Goal: Find specific page/section: Find specific page/section

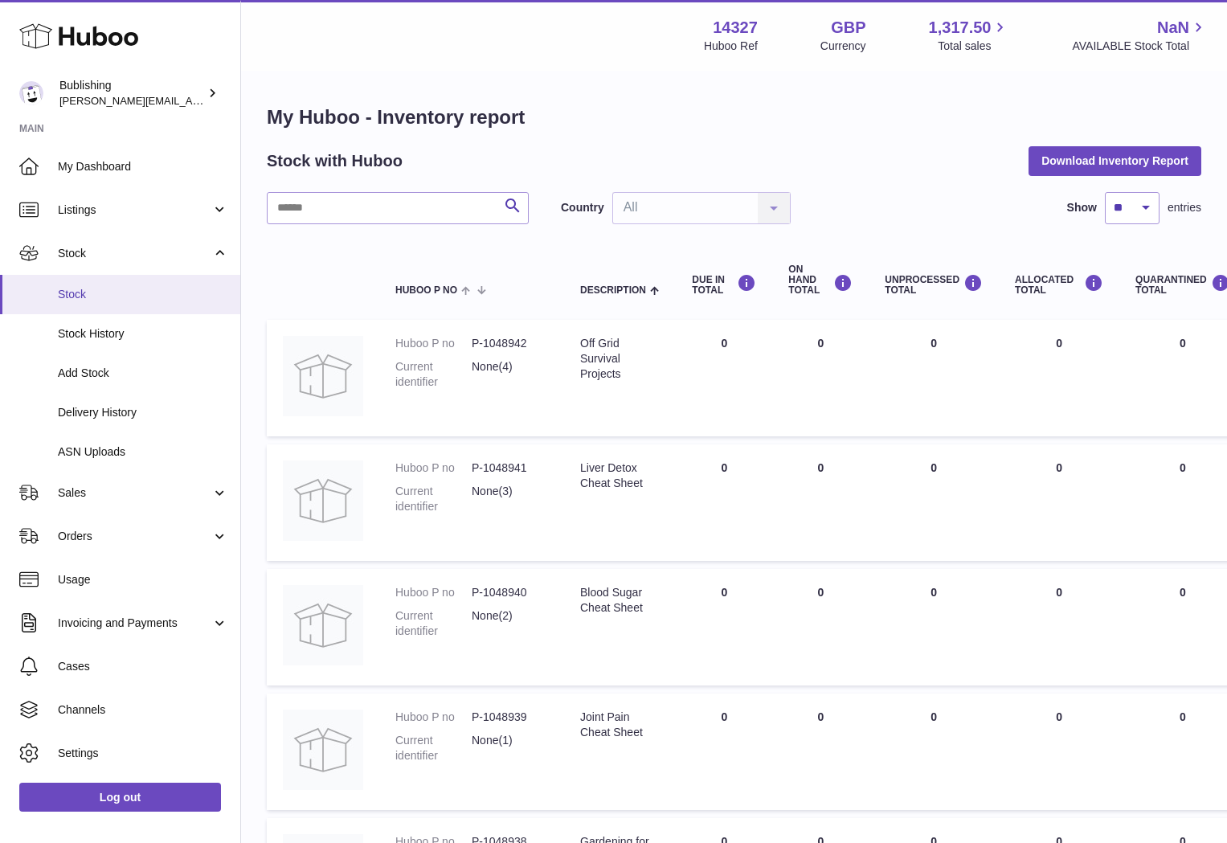
click at [88, 303] on link "Stock" at bounding box center [120, 294] width 240 height 39
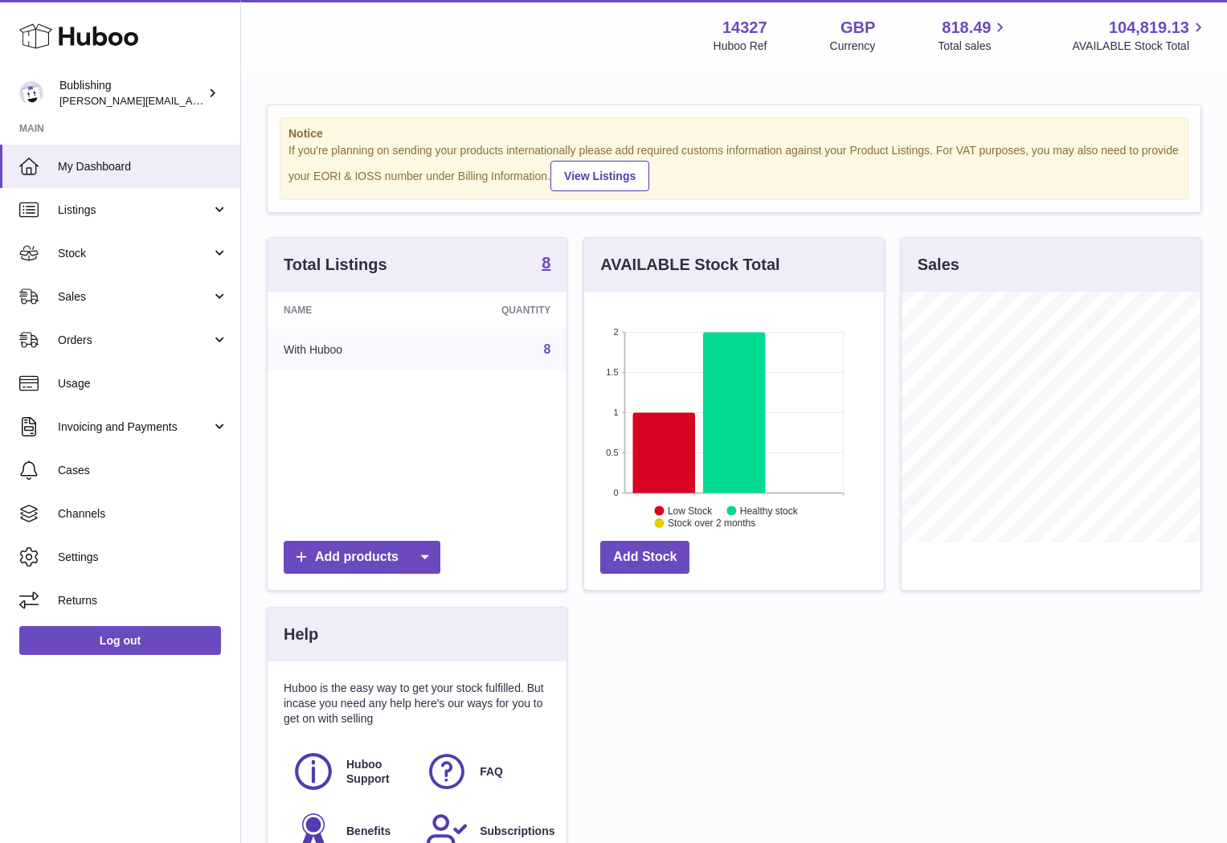
scroll to position [251, 299]
click at [146, 259] on span "Stock" at bounding box center [134, 253] width 153 height 15
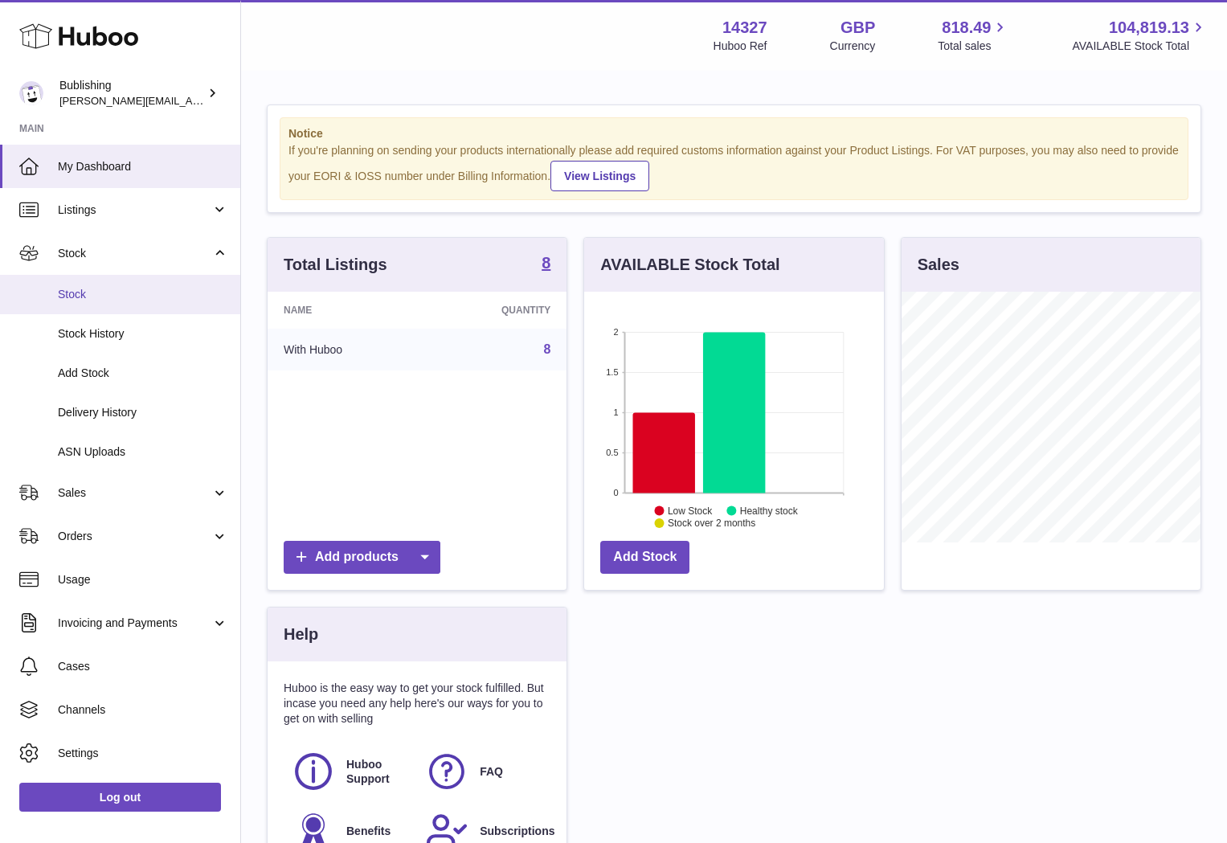
click at [84, 290] on span "Stock" at bounding box center [143, 294] width 170 height 15
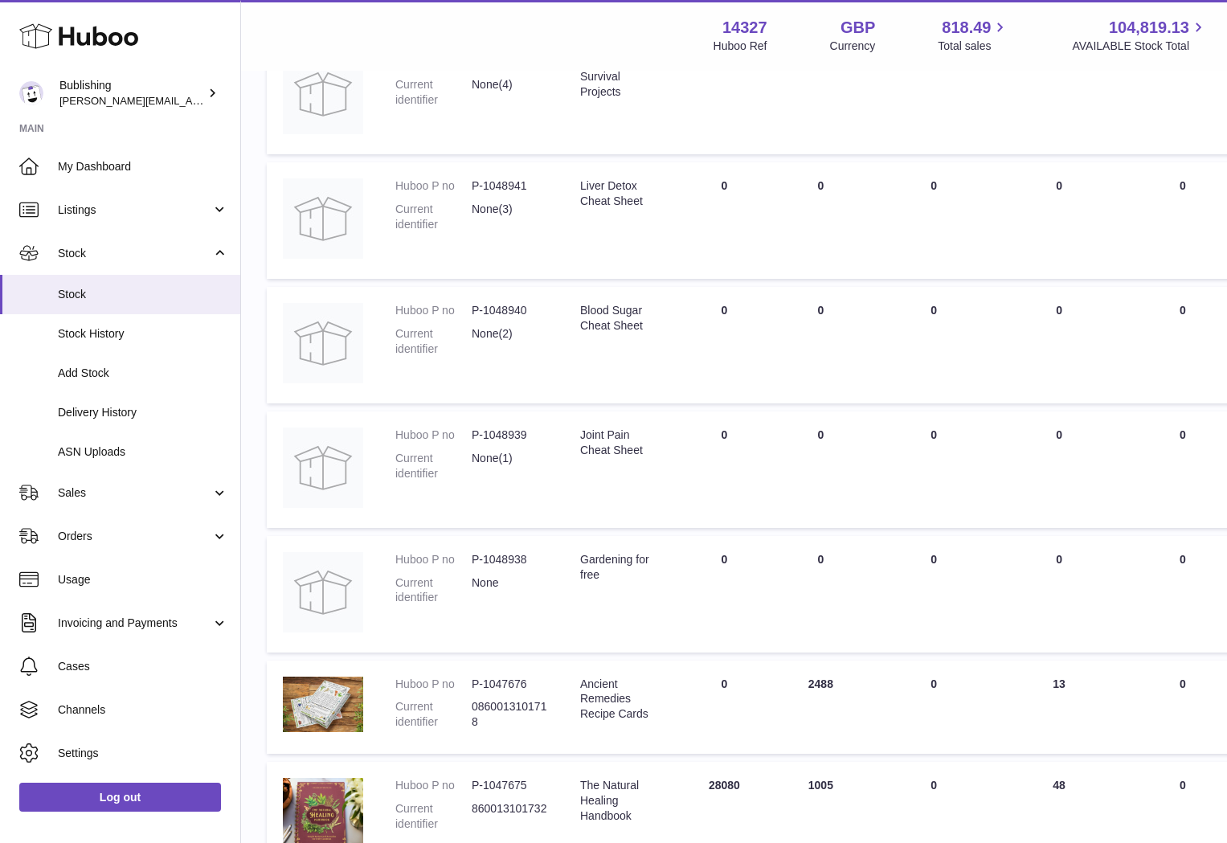
scroll to position [577, 0]
